Goal: Information Seeking & Learning: Learn about a topic

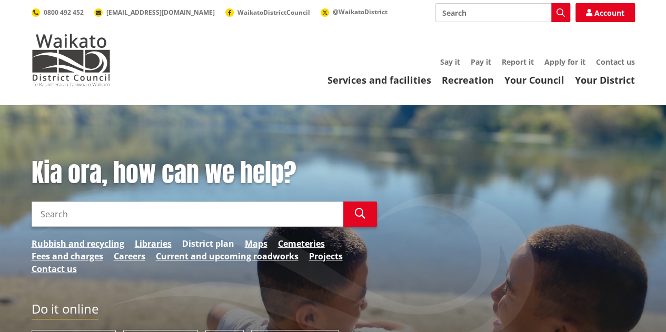
click at [207, 241] on link "District plan" at bounding box center [208, 243] width 52 height 13
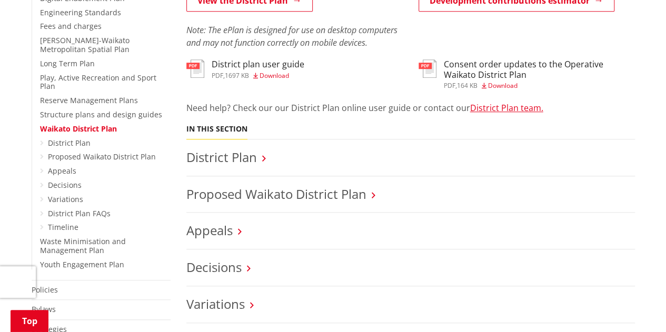
scroll to position [344, 0]
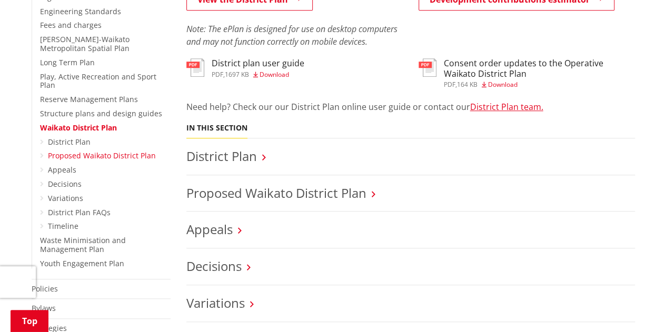
click at [81, 151] on link "Proposed Waikato District Plan" at bounding box center [102, 156] width 108 height 10
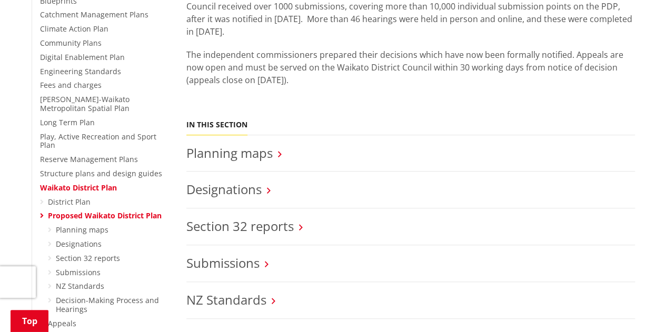
scroll to position [284, 0]
click at [84, 197] on link "District Plan" at bounding box center [69, 202] width 43 height 10
click at [229, 264] on link "Submissions" at bounding box center [222, 263] width 73 height 17
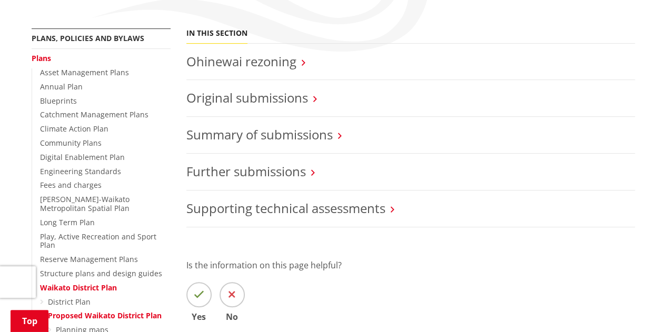
scroll to position [185, 0]
click at [260, 95] on link "Original submissions" at bounding box center [247, 96] width 122 height 17
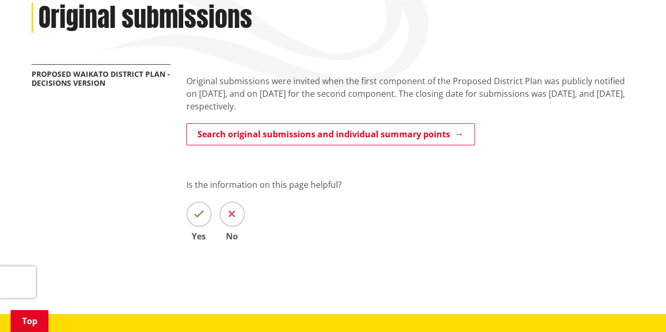
scroll to position [149, 0]
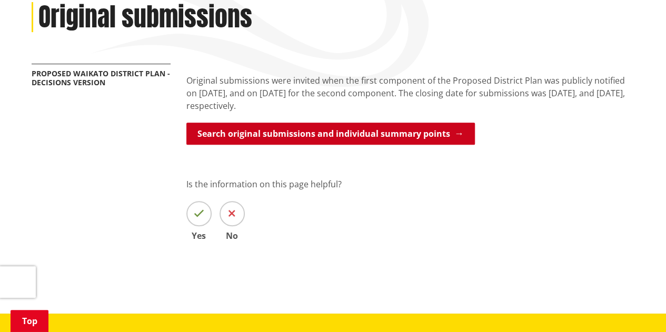
click at [417, 130] on link "Search original submissions and individual summary points" at bounding box center [330, 134] width 289 height 22
